Goal: Learn about a topic

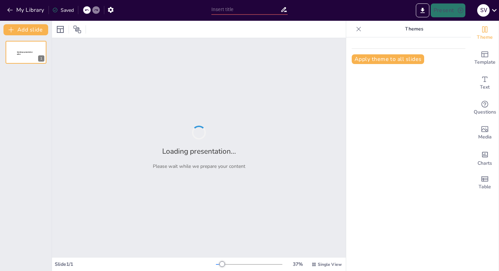
type input "Todo sobre Sustantivos: Clasificaciones y Ejemplos Divertidos"
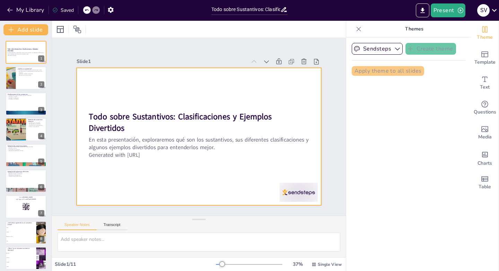
checkbox input "true"
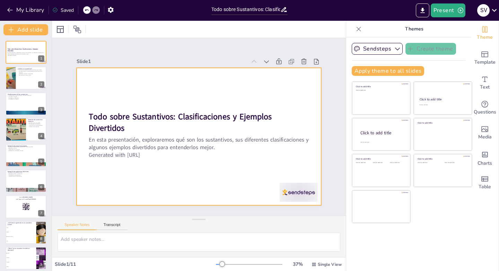
checkbox input "true"
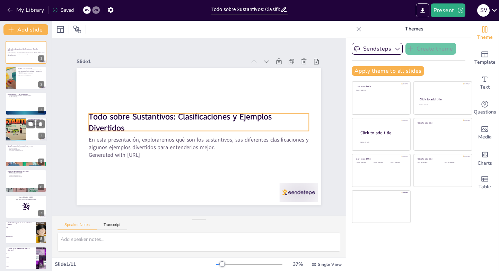
checkbox input "true"
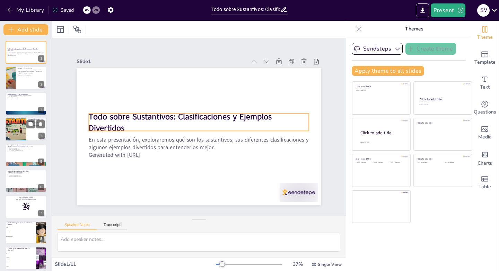
checkbox input "true"
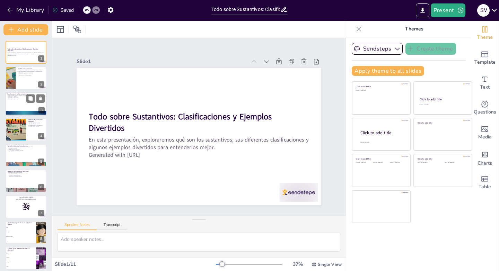
checkbox input "true"
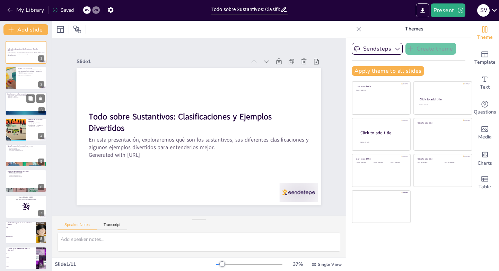
checkbox input "true"
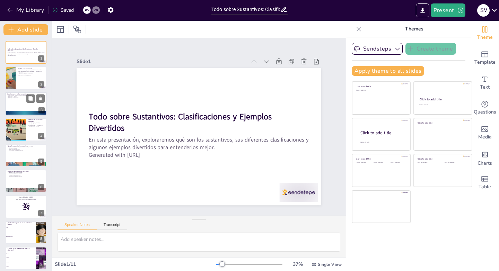
checkbox input "true"
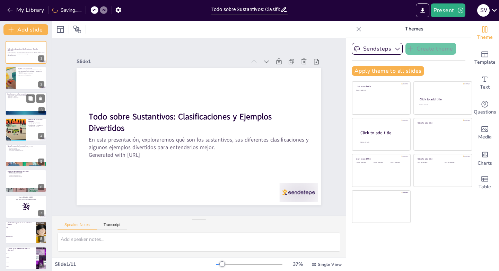
checkbox input "true"
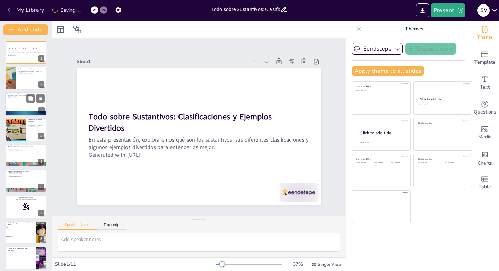
checkbox input "true"
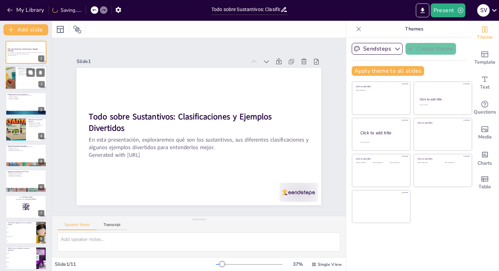
checkbox input "true"
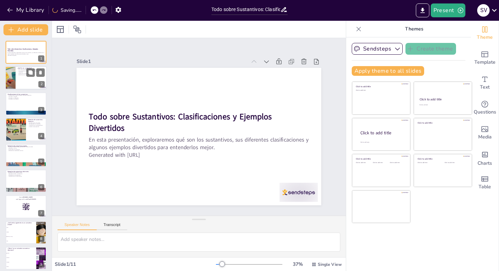
checkbox input "true"
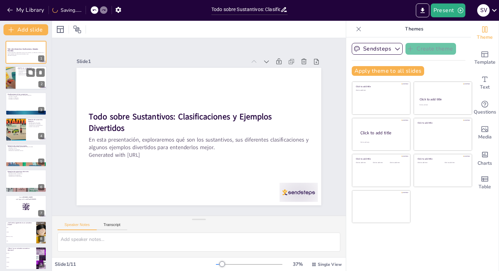
checkbox input "true"
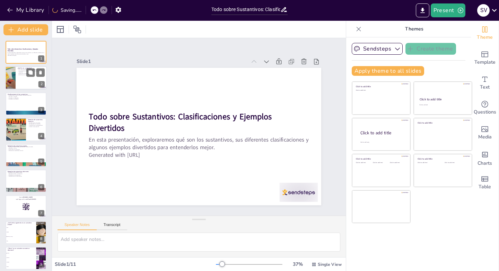
checkbox input "true"
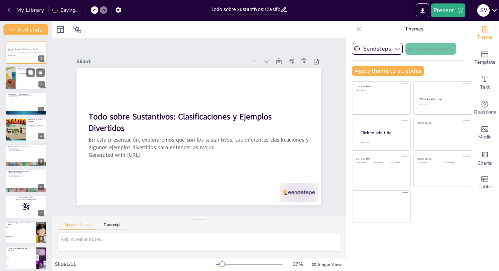
checkbox input "true"
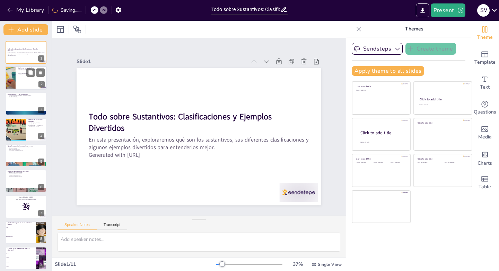
checkbox input "true"
click at [18, 73] on p "Pueden ser simples o compuestos." at bounding box center [31, 73] width 27 height 1
type textarea "Un sustantivo es una palabra clave en el lenguaje que nos ayuda a nombrar todo …"
checkbox input "true"
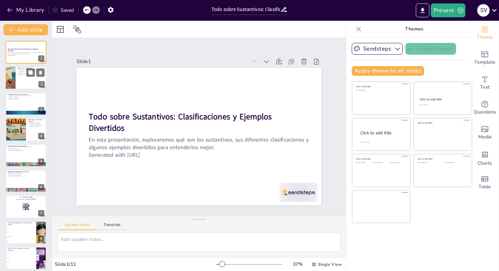
checkbox input "true"
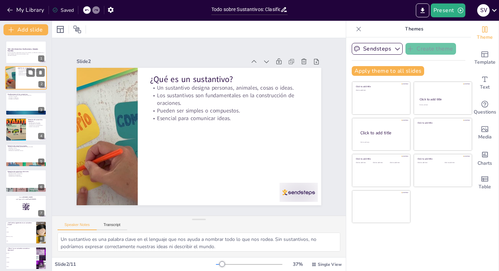
checkbox input "true"
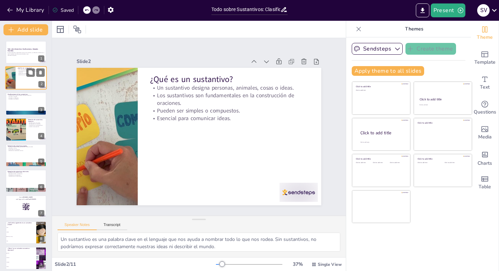
checkbox input "true"
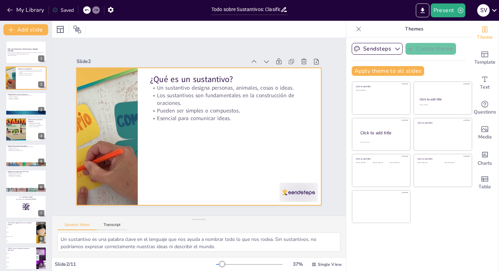
checkbox input "true"
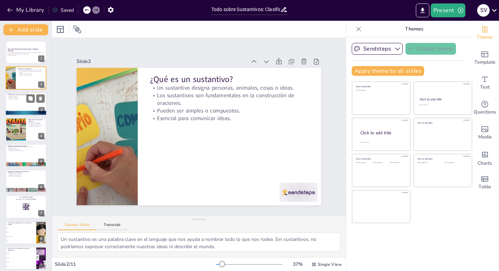
checkbox input "true"
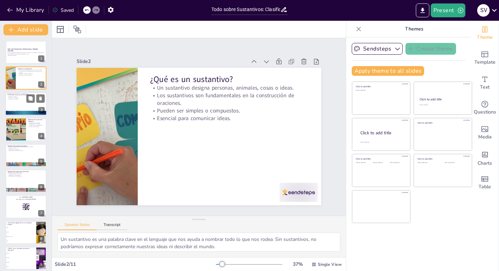
checkbox input "true"
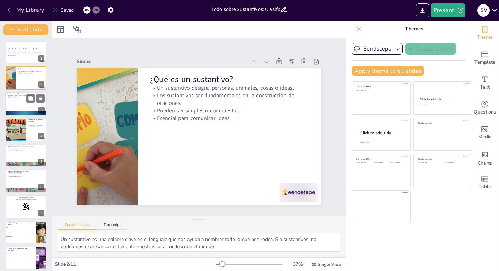
checkbox input "true"
click at [14, 104] on div at bounding box center [26, 104] width 42 height 24
type textarea "Comprender las diferentes clasificaciones de los sustantivos nos permite mejora…"
checkbox input "true"
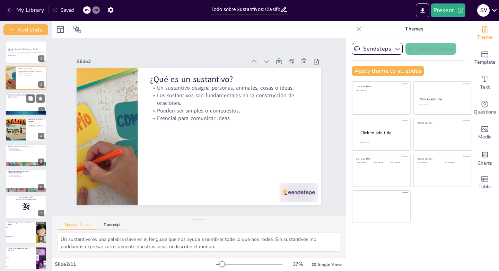
checkbox input "true"
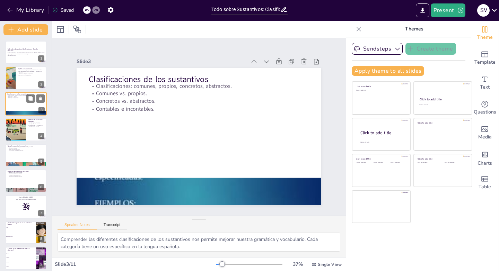
checkbox input "true"
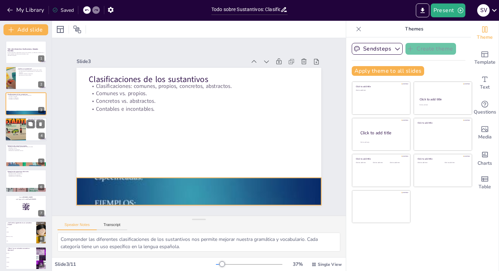
checkbox input "true"
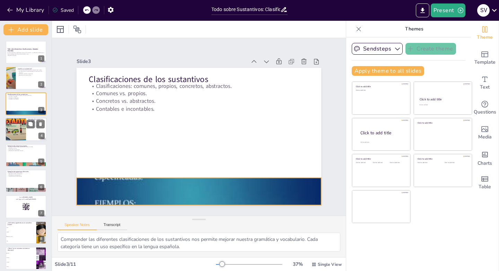
checkbox input "true"
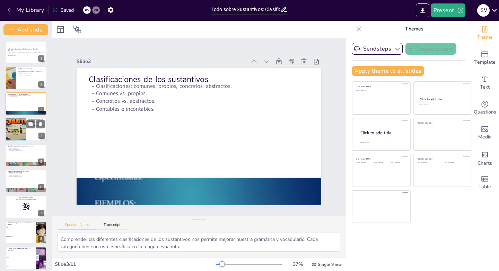
click at [22, 129] on div at bounding box center [16, 130] width 42 height 24
type textarea "Los ejemplos de sustantivos comunes son fáciles de identificar en nuestra vida …"
checkbox input "true"
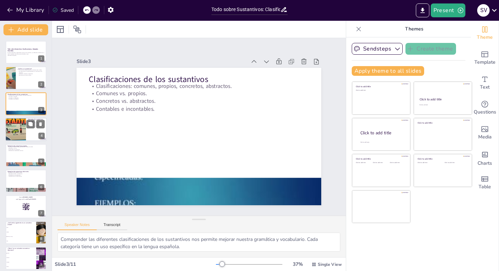
checkbox input "true"
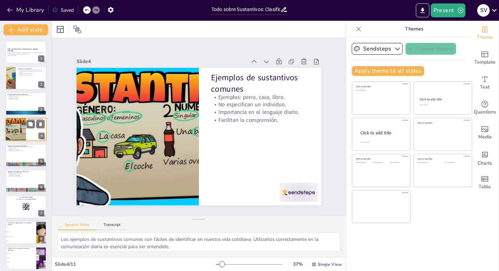
checkbox input "true"
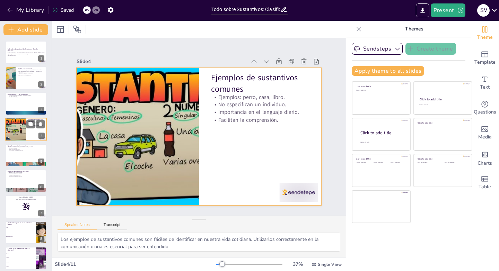
checkbox input "true"
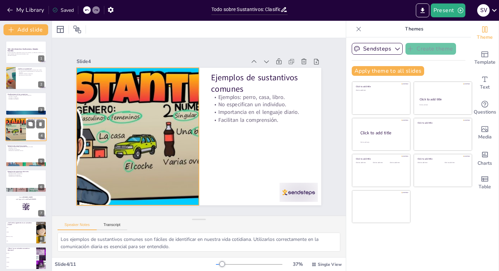
checkbox input "true"
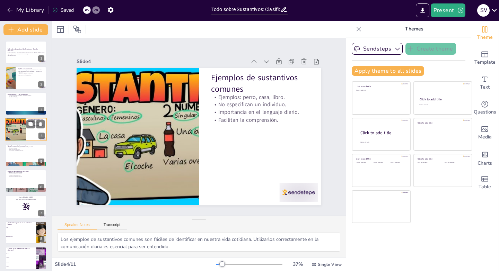
checkbox input "true"
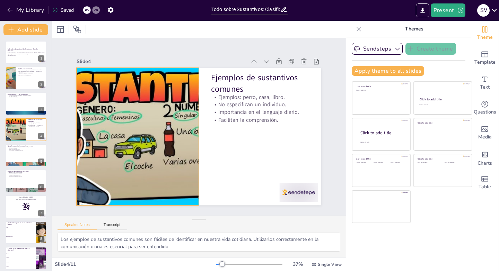
checkbox input "true"
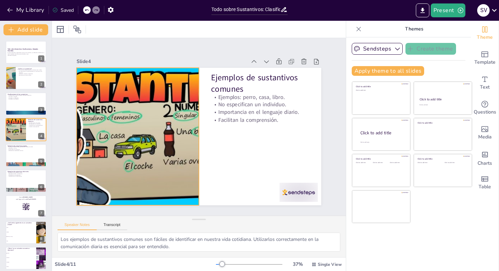
checkbox input "true"
click at [138, 114] on div at bounding box center [137, 130] width 258 height 163
checkbox input "true"
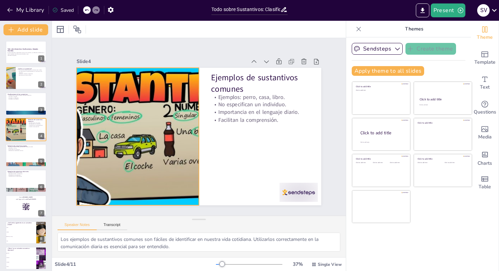
checkbox input "true"
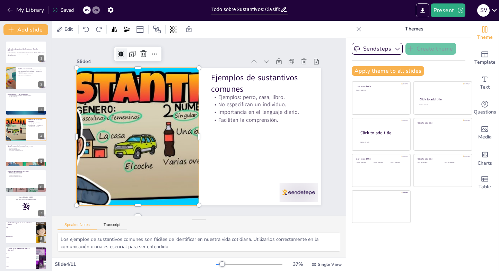
checkbox input "true"
click at [126, 49] on icon at bounding box center [129, 46] width 6 height 6
checkbox input "true"
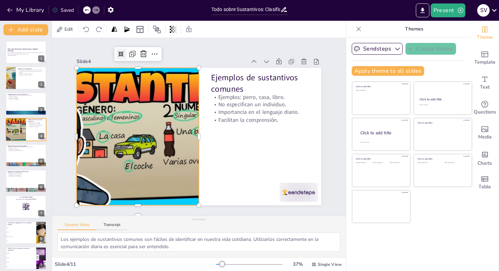
checkbox input "true"
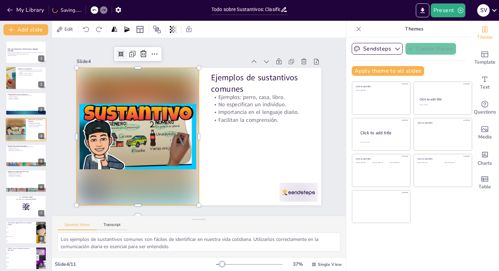
checkbox input "true"
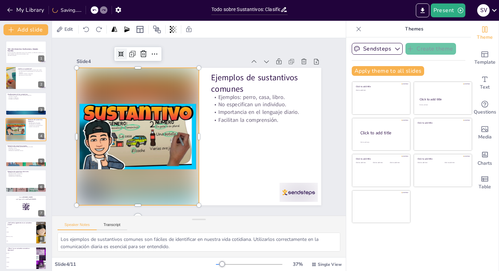
checkbox input "true"
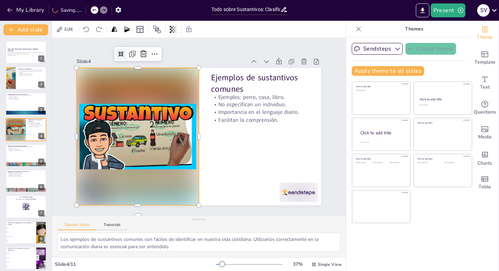
checkbox input "true"
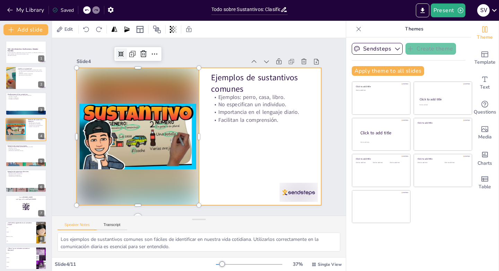
checkbox input "true"
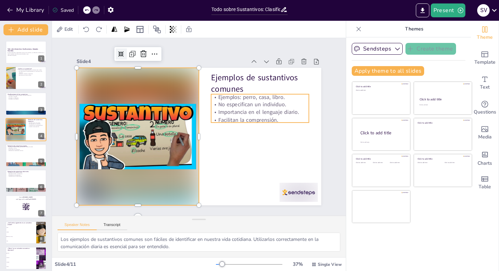
checkbox input "true"
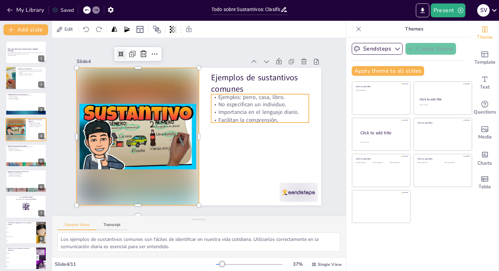
checkbox input "true"
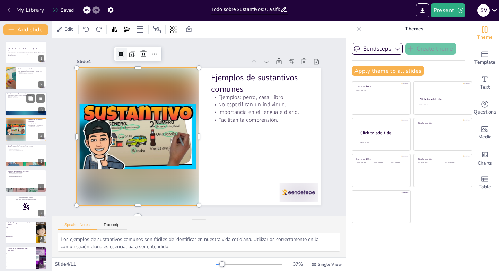
checkbox input "true"
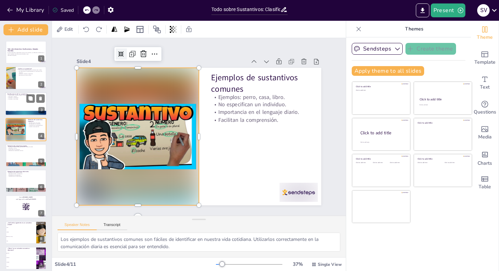
checkbox input "true"
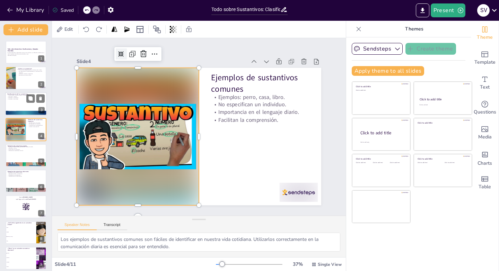
checkbox input "true"
click at [21, 98] on p "Concretos vs. abstractos." at bounding box center [25, 97] width 37 height 1
type textarea "Comprender las diferentes clasificaciones de los sustantivos nos permite mejora…"
checkbox input "true"
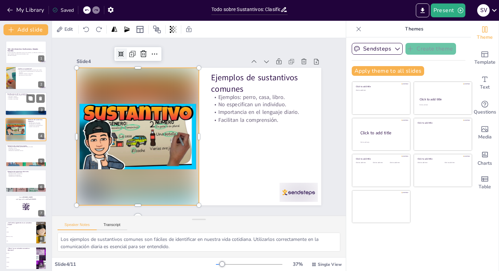
checkbox input "true"
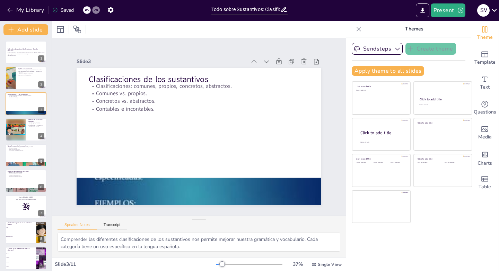
checkbox input "true"
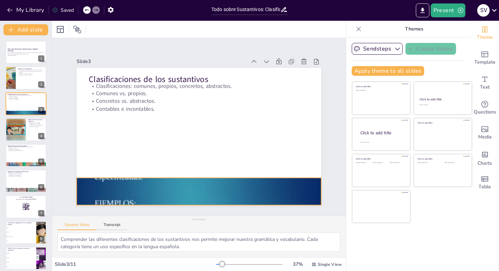
click at [116, 193] on div at bounding box center [192, 191] width 262 height 208
click at [176, 164] on icon at bounding box center [178, 162] width 6 height 6
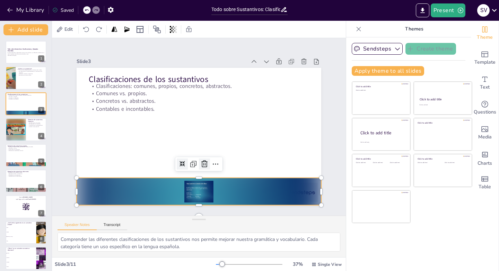
click at [197, 164] on icon at bounding box center [197, 164] width 8 height 8
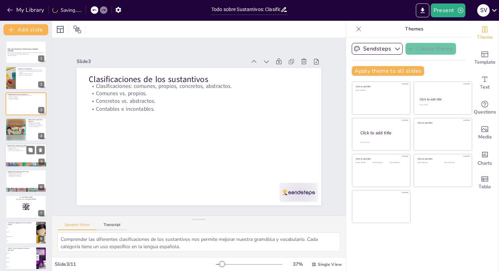
click at [19, 146] on p "Ejemplos de sustantivos propios" at bounding box center [25, 146] width 37 height 2
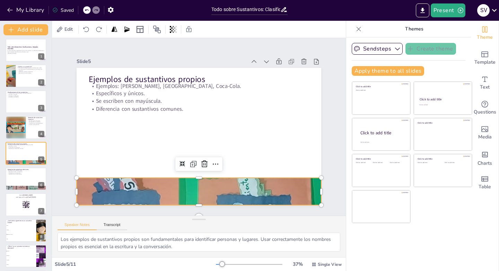
click at [105, 195] on div at bounding box center [192, 191] width 258 height 163
click at [177, 159] on icon at bounding box center [175, 159] width 7 height 7
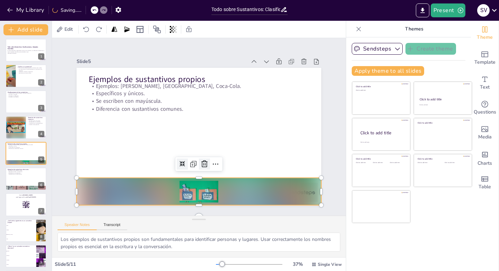
click at [198, 160] on icon at bounding box center [200, 164] width 9 height 9
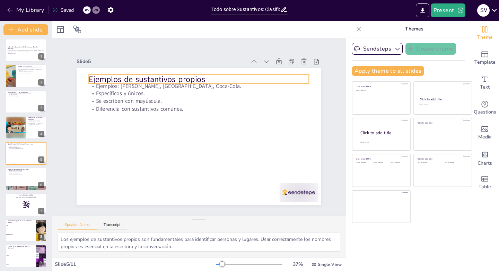
click at [94, 76] on p "Ejemplos de sustantivos propios" at bounding box center [204, 79] width 220 height 34
click at [70, 25] on div "Akatab" at bounding box center [65, 29] width 19 height 9
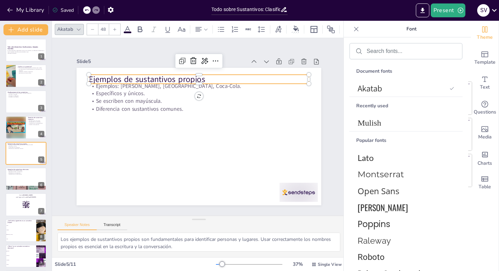
click at [80, 29] on div at bounding box center [79, 29] width 8 height 8
click at [374, 123] on span "Mulish" at bounding box center [405, 123] width 94 height 9
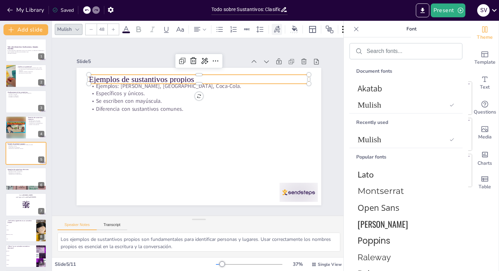
click at [280, 26] on icon at bounding box center [277, 28] width 6 height 7
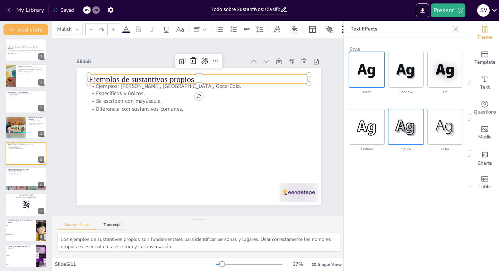
click at [410, 132] on img at bounding box center [406, 127] width 35 height 35
